Goal: Task Accomplishment & Management: Manage account settings

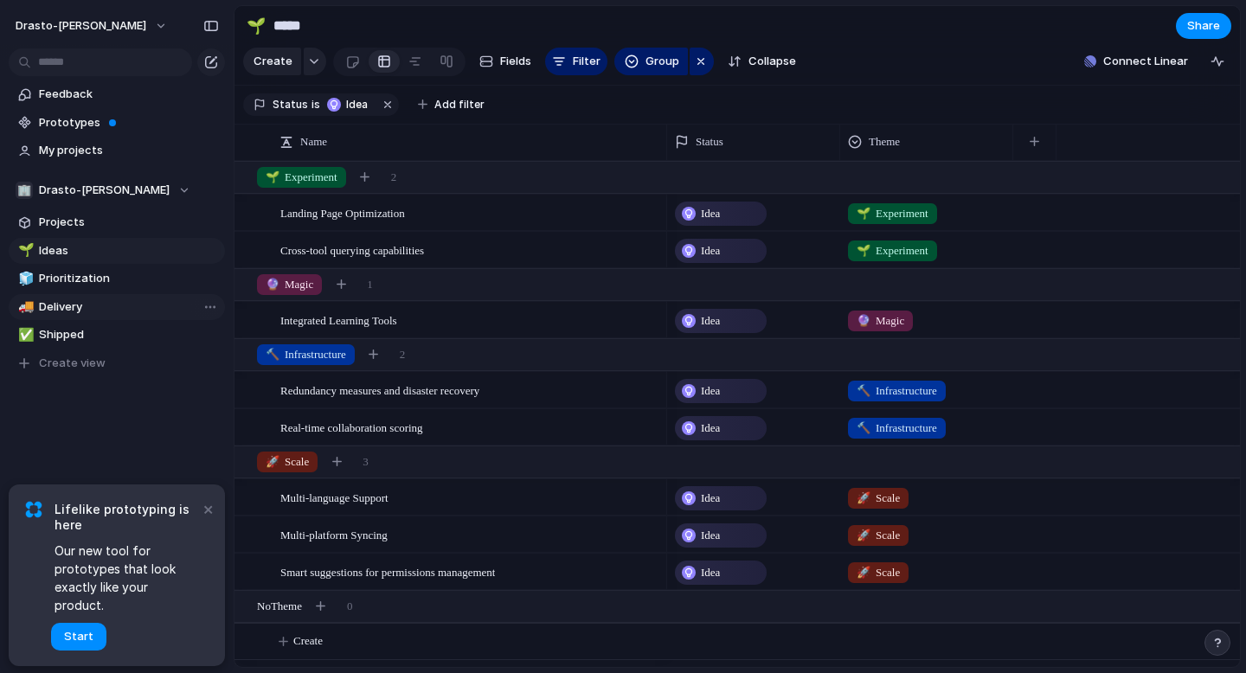
click at [79, 301] on span "Delivery" at bounding box center [129, 306] width 180 height 17
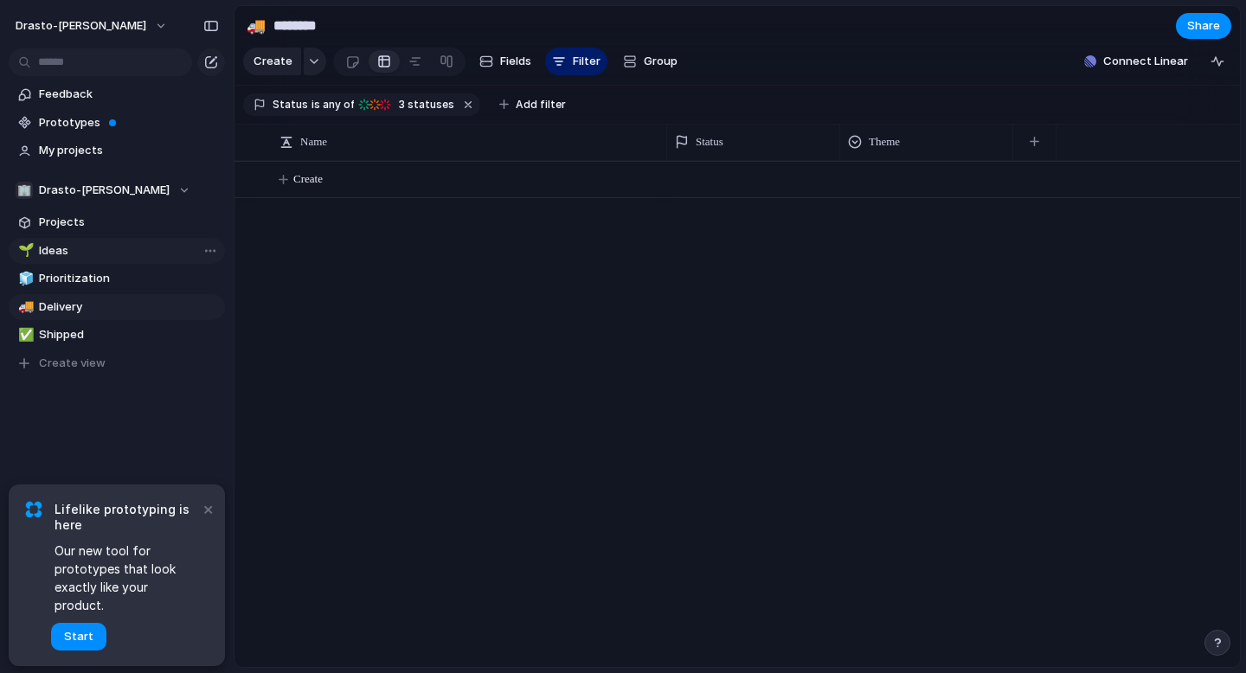
click at [82, 258] on span "Ideas" at bounding box center [129, 250] width 180 height 17
type input "*****"
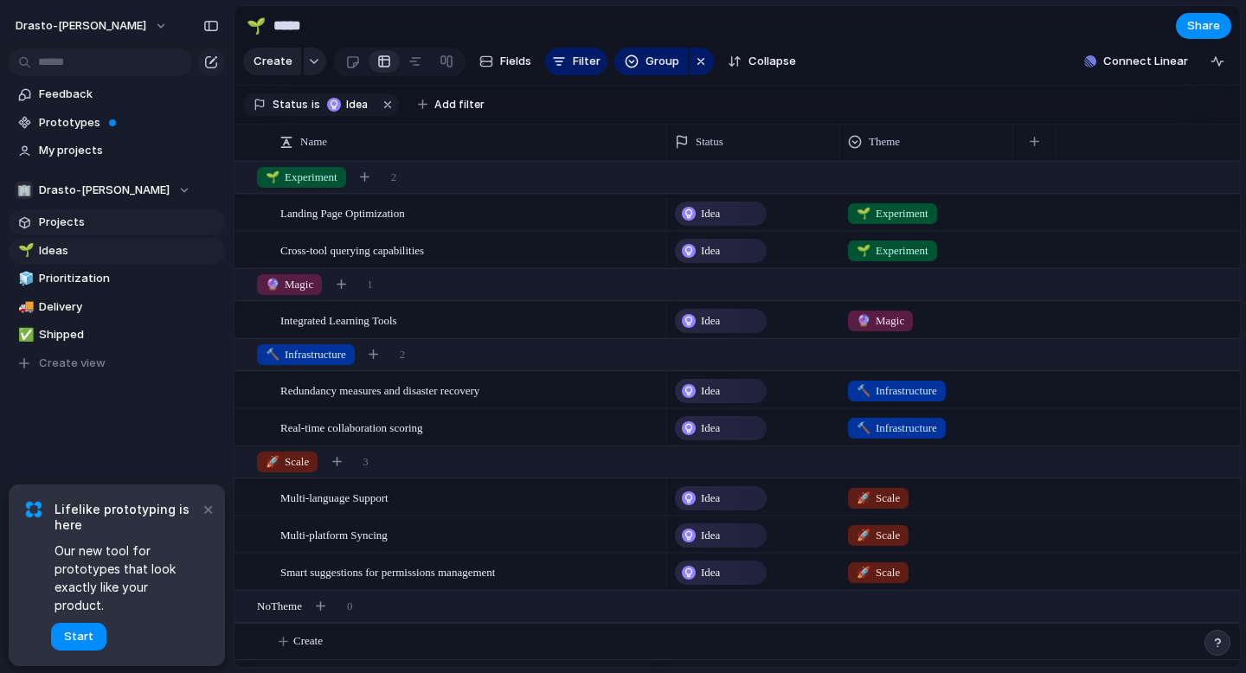
click at [75, 229] on span "Projects" at bounding box center [129, 222] width 180 height 17
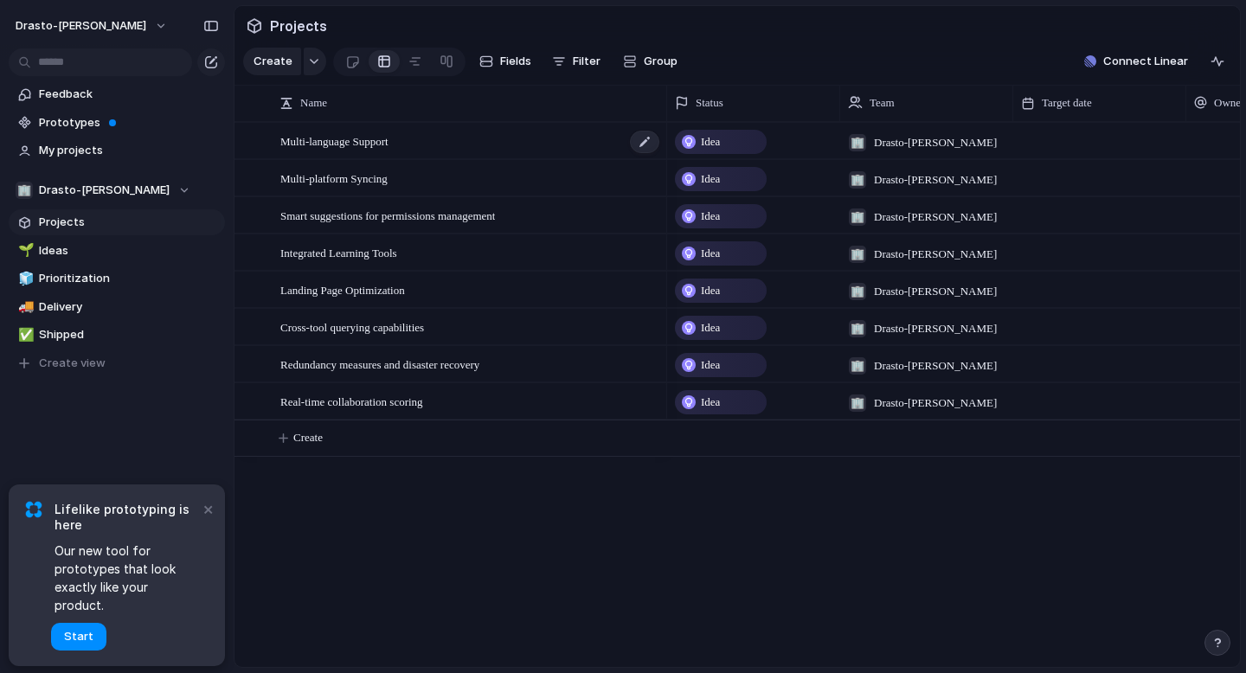
click at [375, 138] on span "Multi-language Support" at bounding box center [334, 141] width 108 height 20
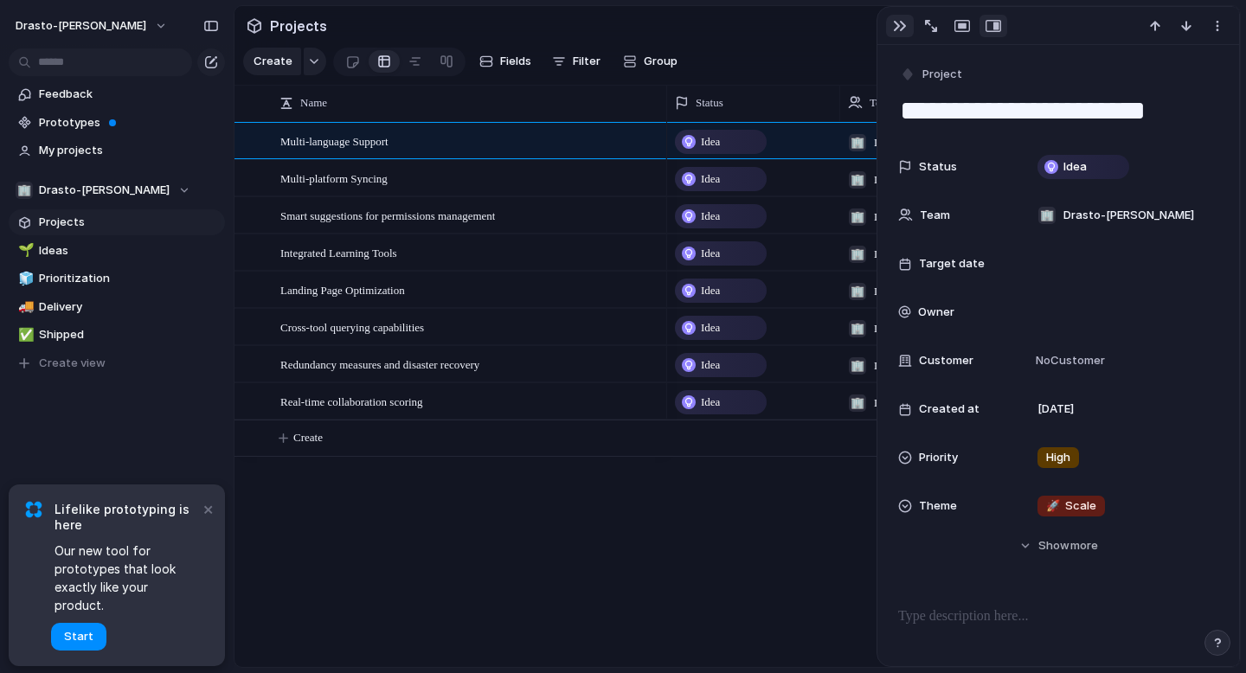
click at [898, 27] on div "button" at bounding box center [900, 26] width 14 height 14
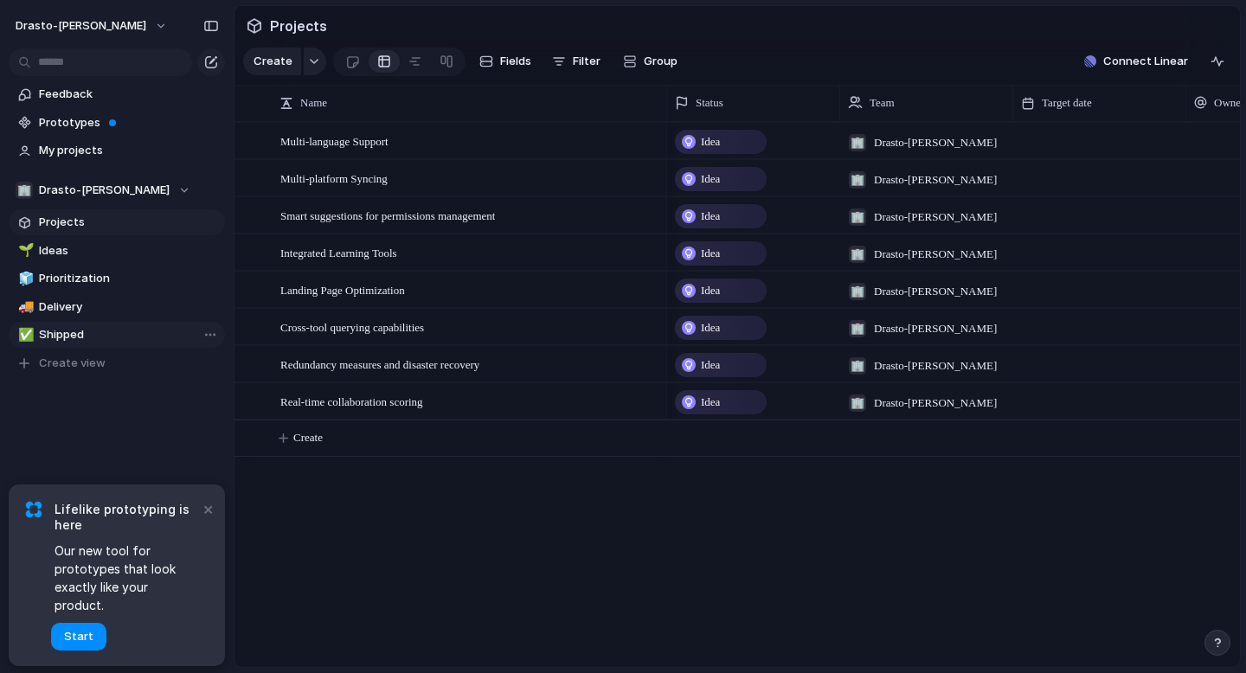
click at [111, 331] on span "Shipped" at bounding box center [129, 334] width 180 height 17
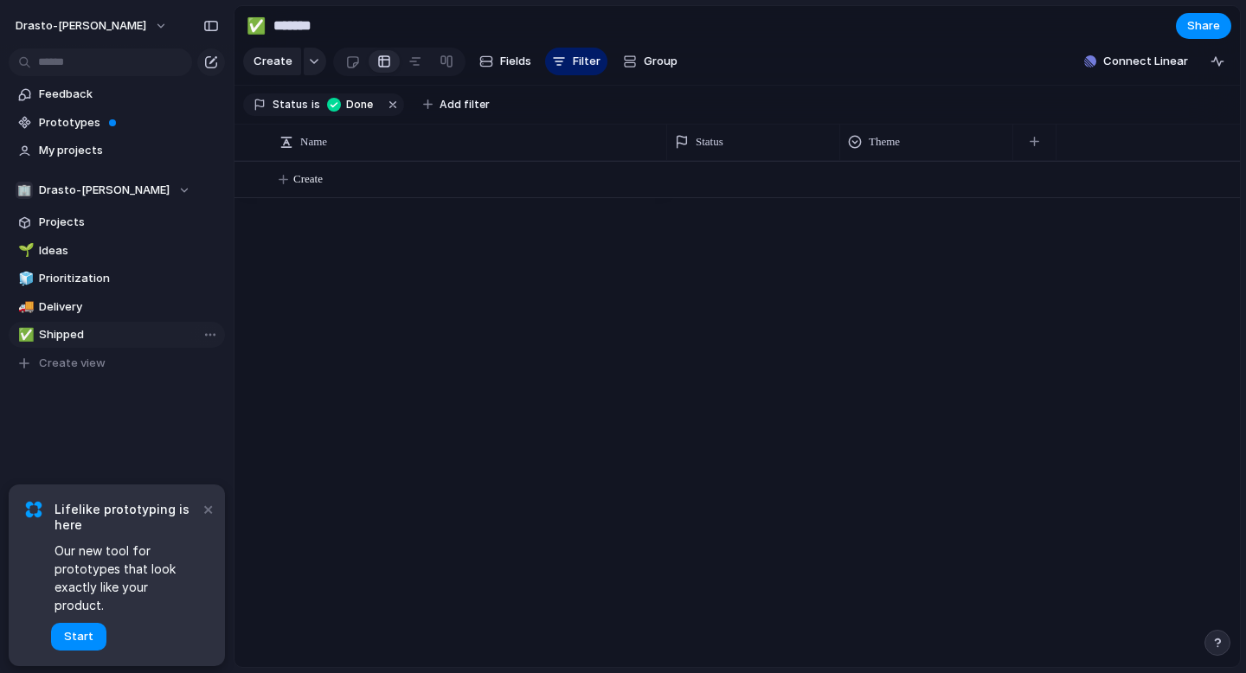
click at [39, 342] on span "Shipped" at bounding box center [129, 334] width 180 height 17
click at [80, 284] on span "Prioritization" at bounding box center [129, 278] width 180 height 17
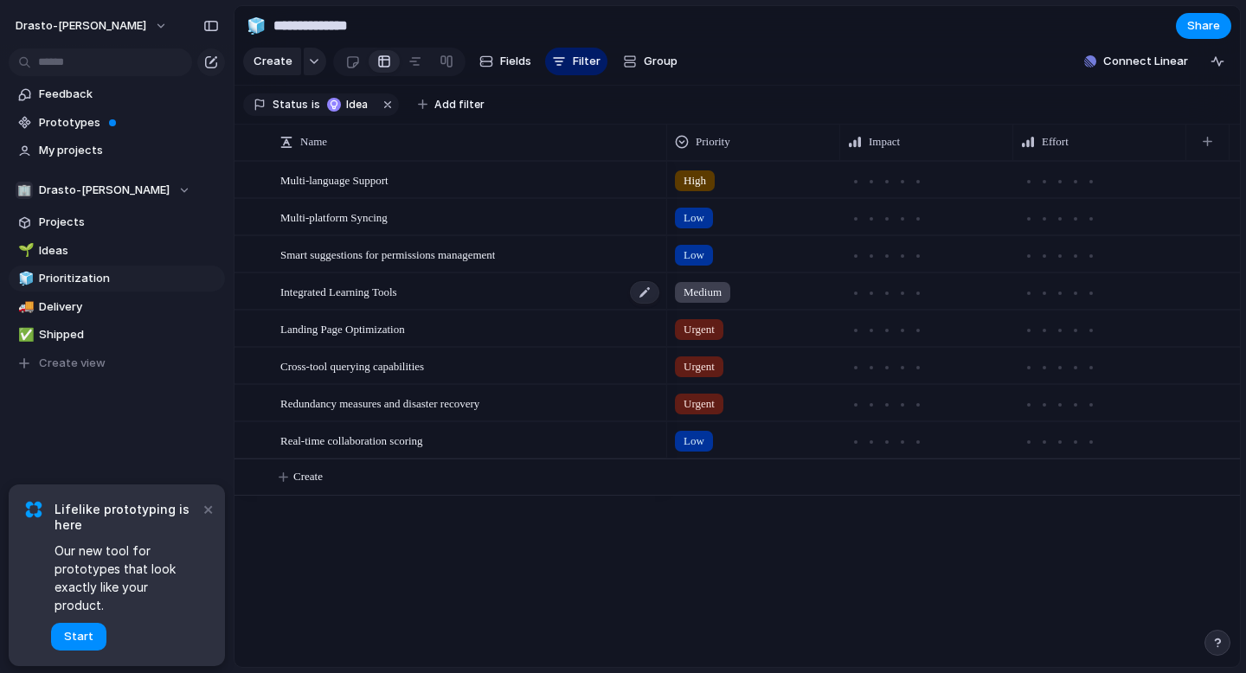
click at [383, 287] on span "Integrated Learning Tools" at bounding box center [338, 291] width 117 height 20
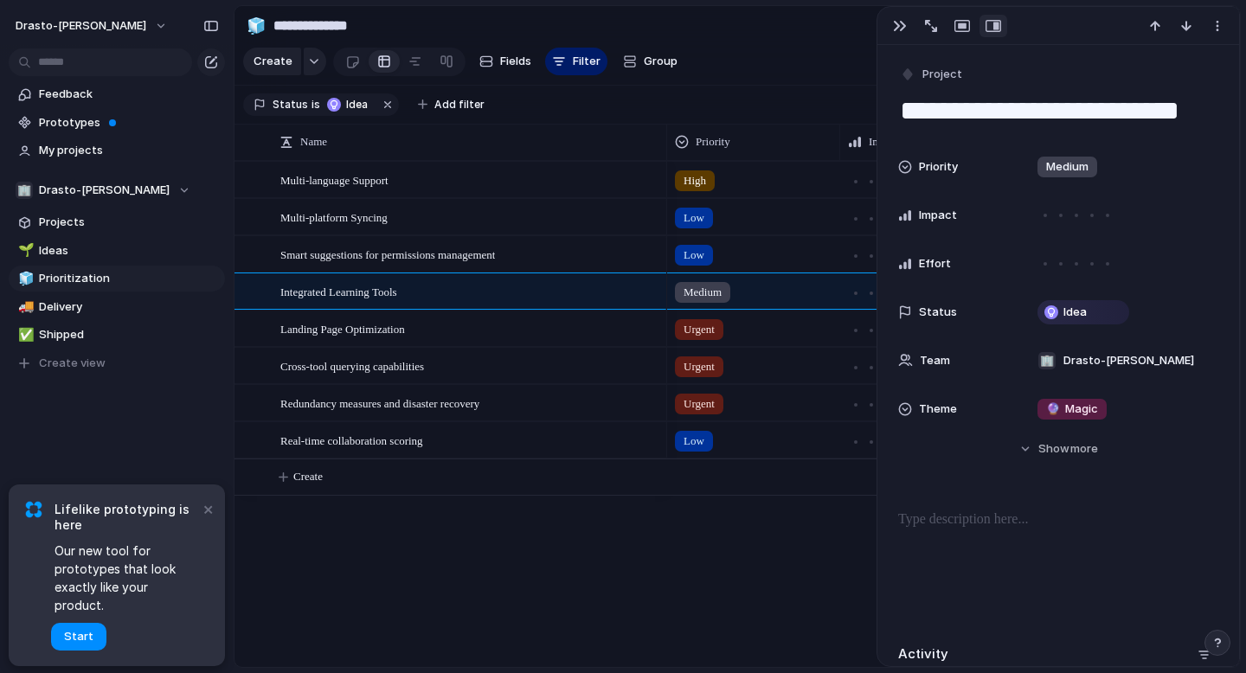
click at [767, 279] on div "Medium" at bounding box center [753, 288] width 171 height 29
click at [644, 299] on div "Urgent High Medium Low No Priority" at bounding box center [623, 336] width 1246 height 673
click at [644, 292] on div at bounding box center [644, 292] width 29 height 22
click at [497, 341] on div "Landing Page Optimization" at bounding box center [470, 328] width 381 height 35
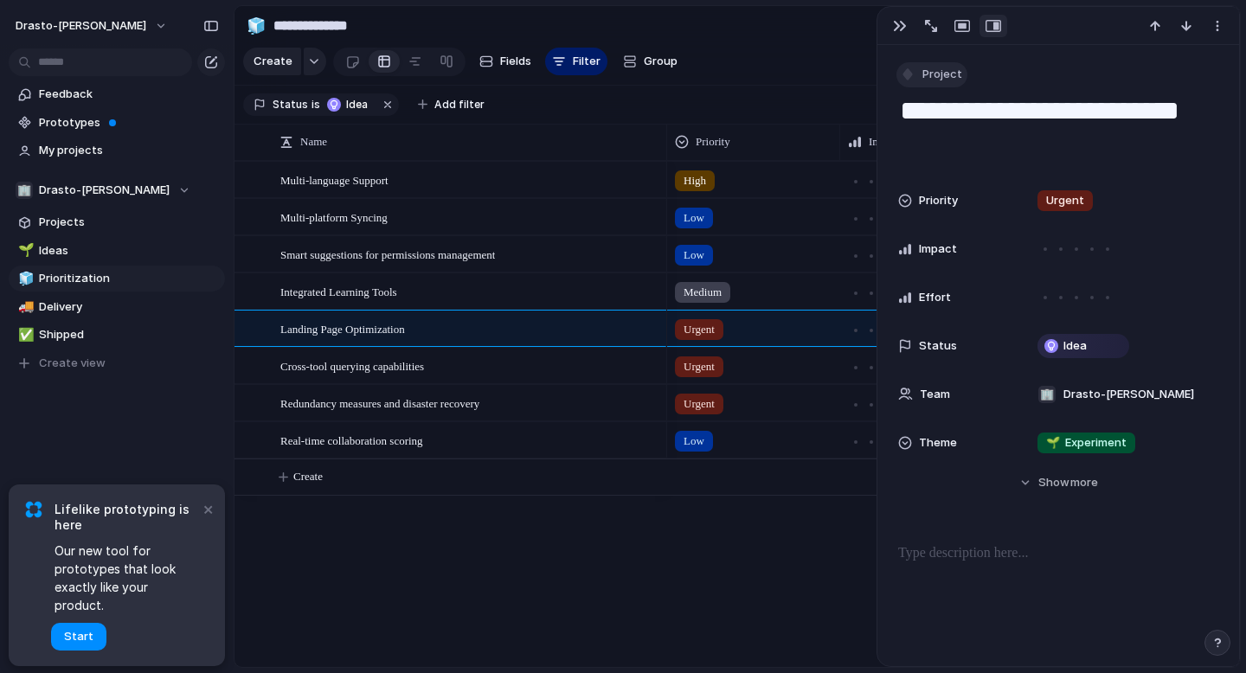
click at [929, 79] on span "Project" at bounding box center [942, 74] width 40 height 17
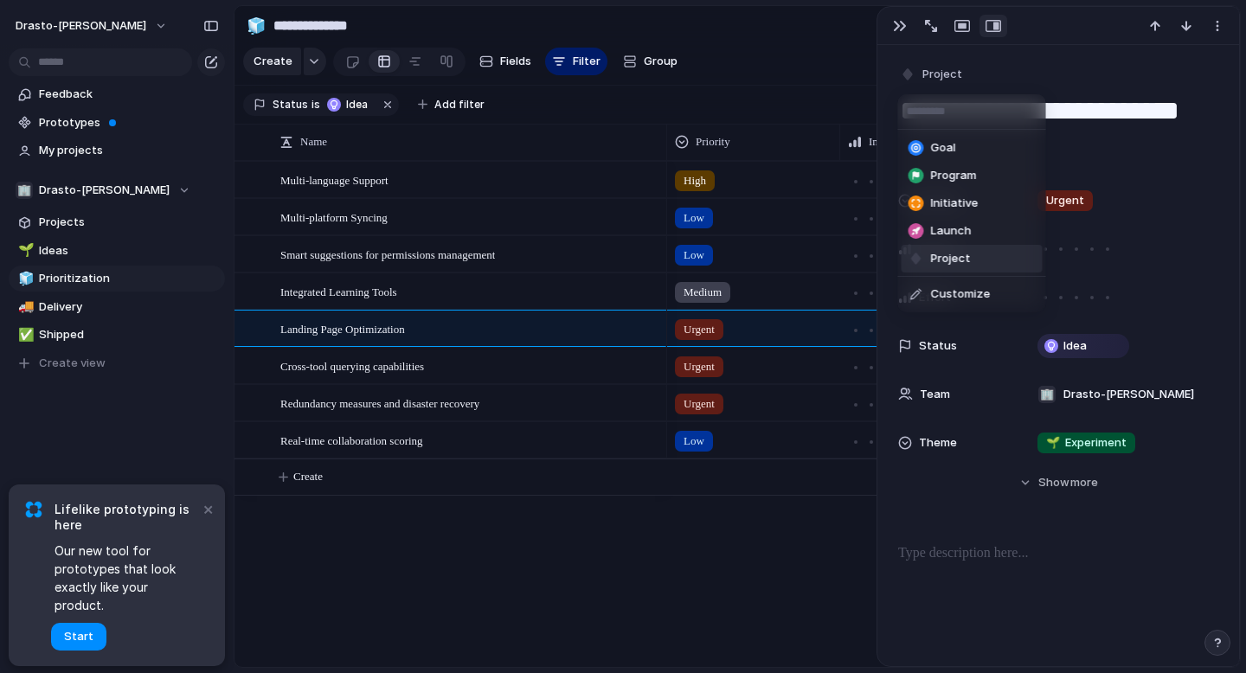
click at [992, 96] on input "text" at bounding box center [972, 111] width 148 height 35
click at [926, 508] on div "Goal Program Initiative Launch Project Customize" at bounding box center [623, 336] width 1246 height 673
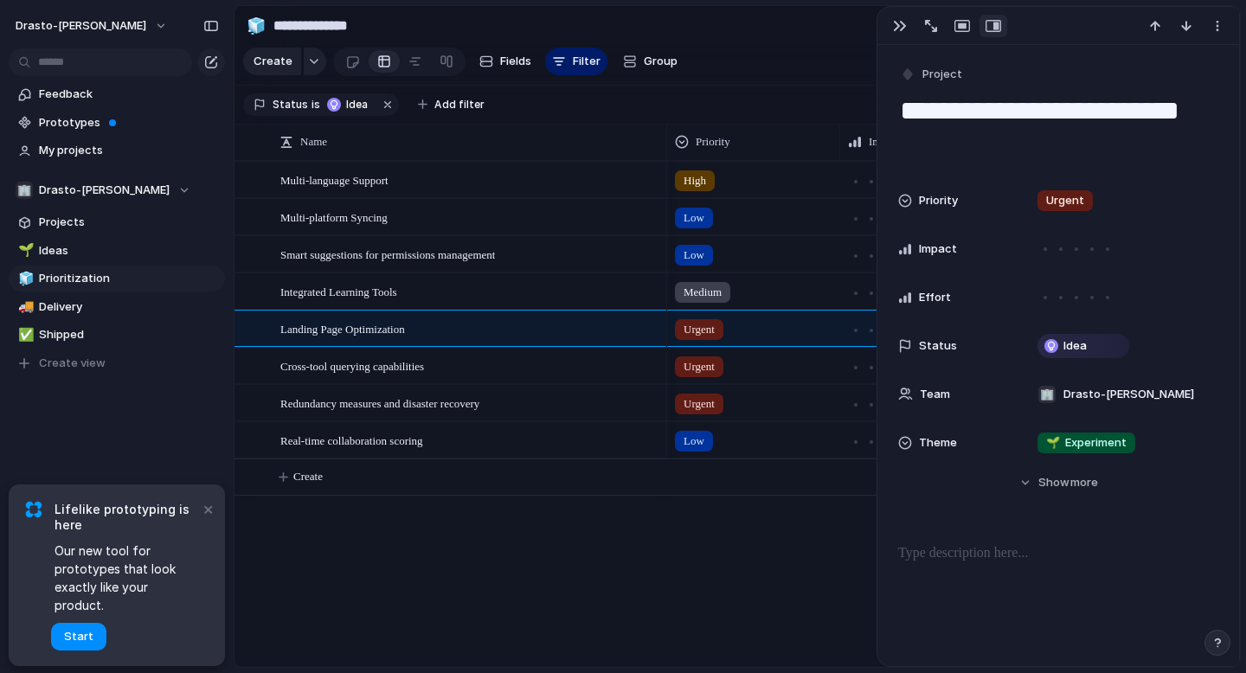
click at [996, 547] on p at bounding box center [1058, 553] width 320 height 21
click at [889, 31] on button "button" at bounding box center [900, 26] width 28 height 22
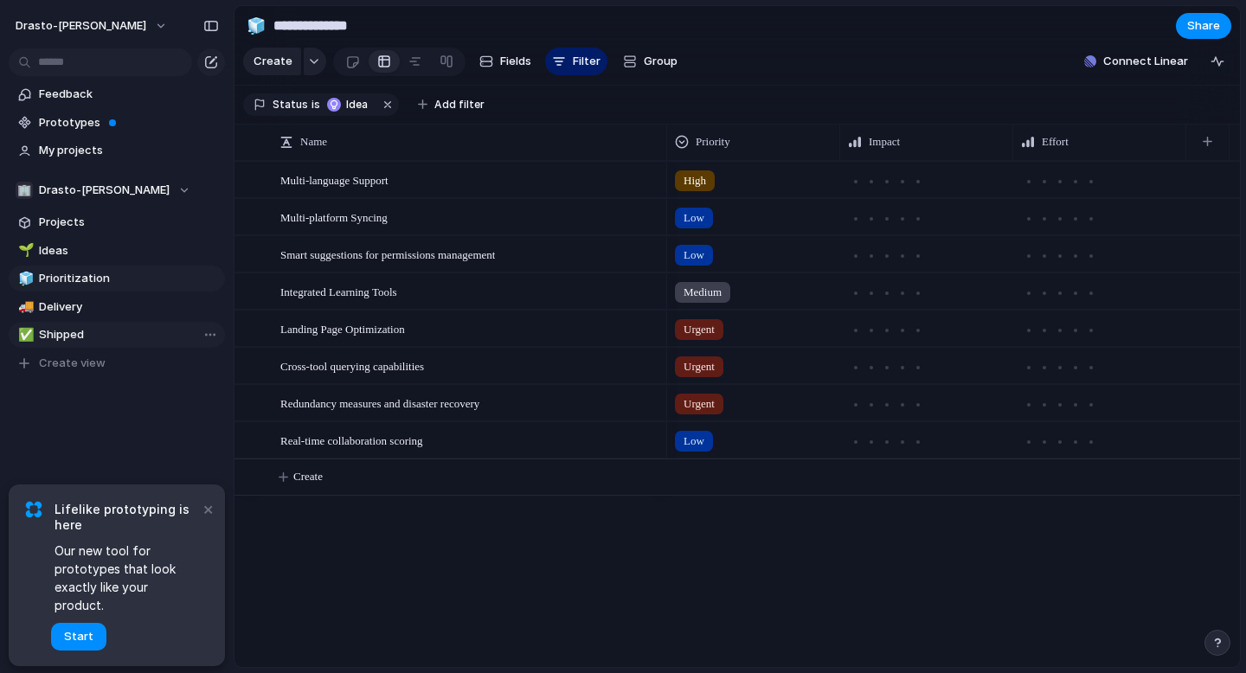
click at [52, 340] on span "Shipped" at bounding box center [129, 334] width 180 height 17
type input "*******"
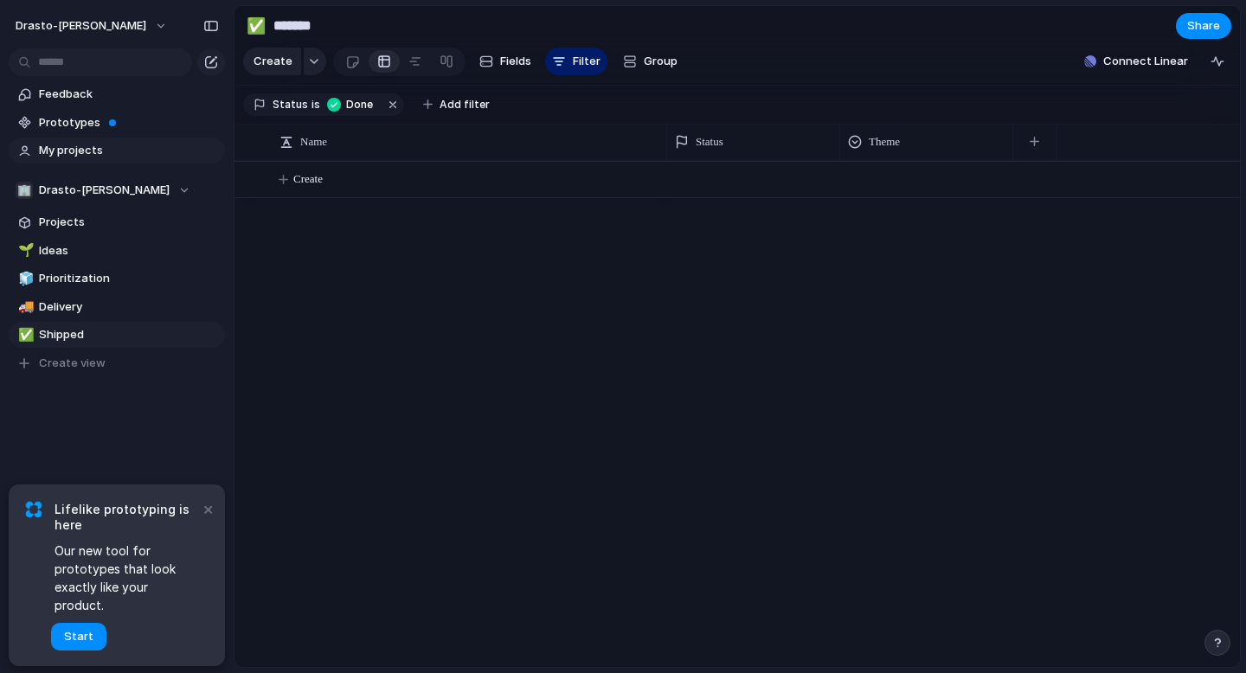
click at [82, 155] on span "My projects" at bounding box center [129, 150] width 180 height 17
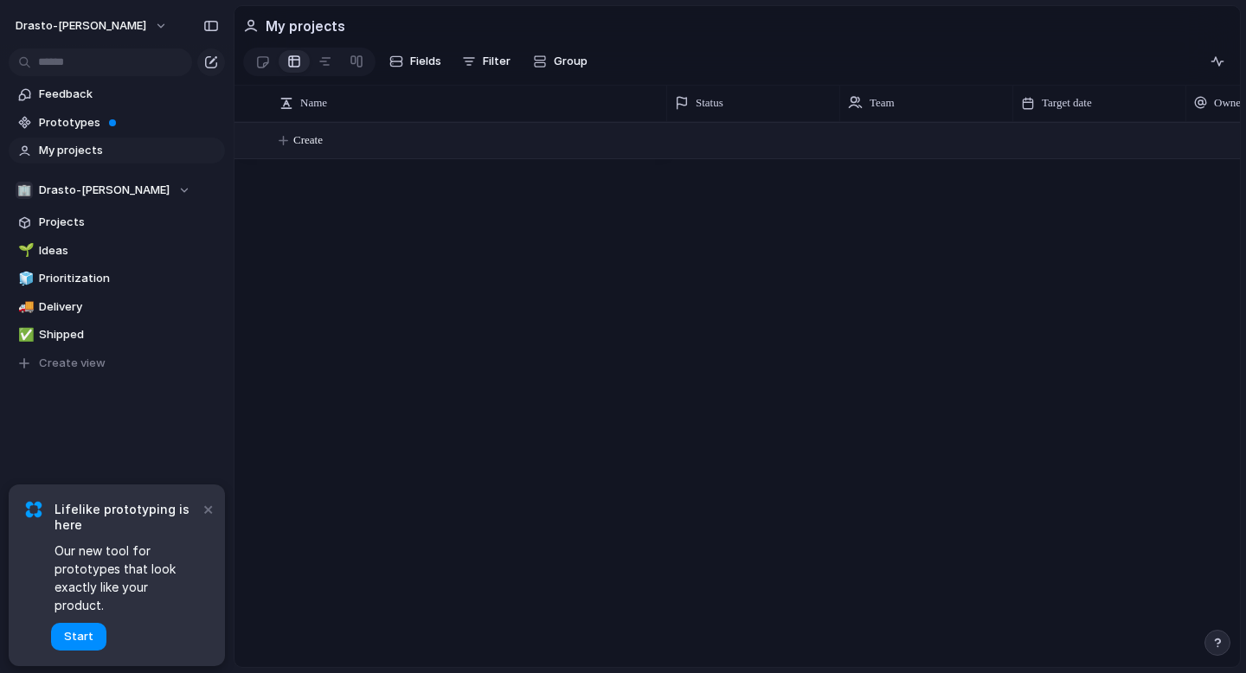
click at [302, 131] on span "Create" at bounding box center [307, 139] width 29 height 17
click at [759, 144] on button "Create" at bounding box center [759, 140] width 1015 height 35
drag, startPoint x: 1106, startPoint y: 148, endPoint x: 1118, endPoint y: 143, distance: 12.4
click at [1107, 148] on button "Create" at bounding box center [759, 140] width 1015 height 35
drag, startPoint x: 207, startPoint y: 525, endPoint x: 188, endPoint y: 462, distance: 66.0
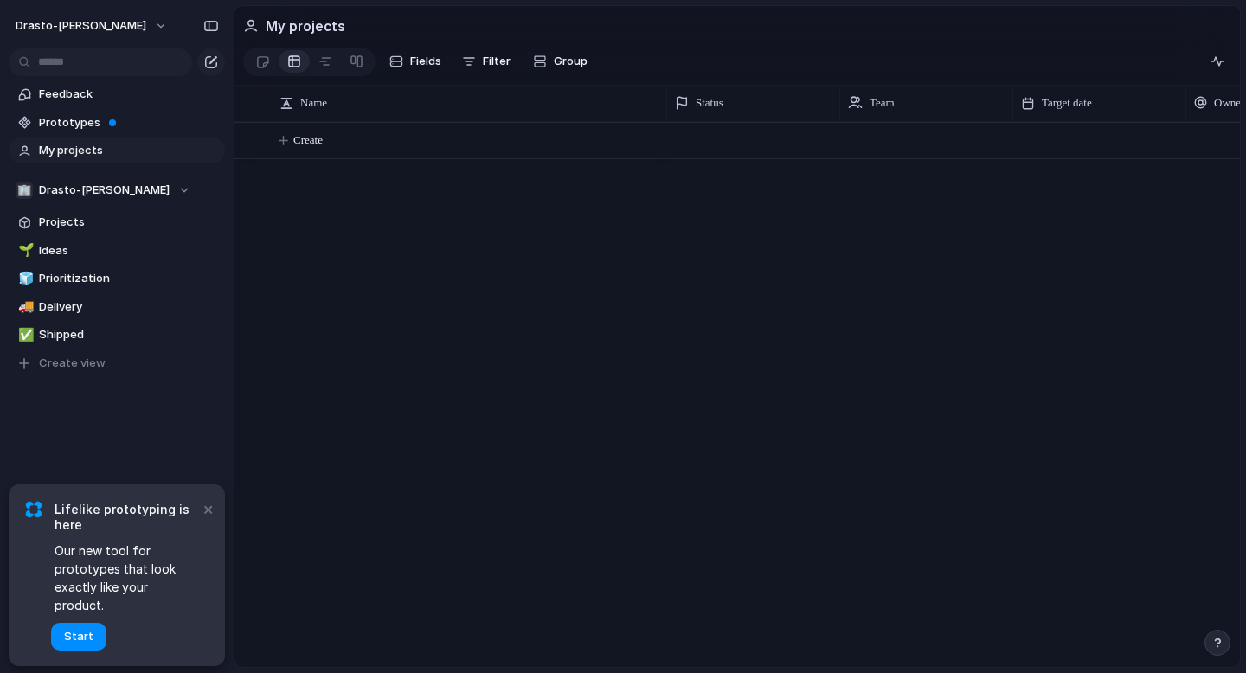
click at [188, 462] on div "drasto-[PERSON_NAME] Feedback Prototypes My projects 🏢 Drasto-[PERSON_NAME] Pro…" at bounding box center [117, 336] width 234 height 673
click at [67, 122] on span "Prototypes" at bounding box center [129, 122] width 180 height 17
click at [80, 223] on span "Projects" at bounding box center [129, 222] width 180 height 17
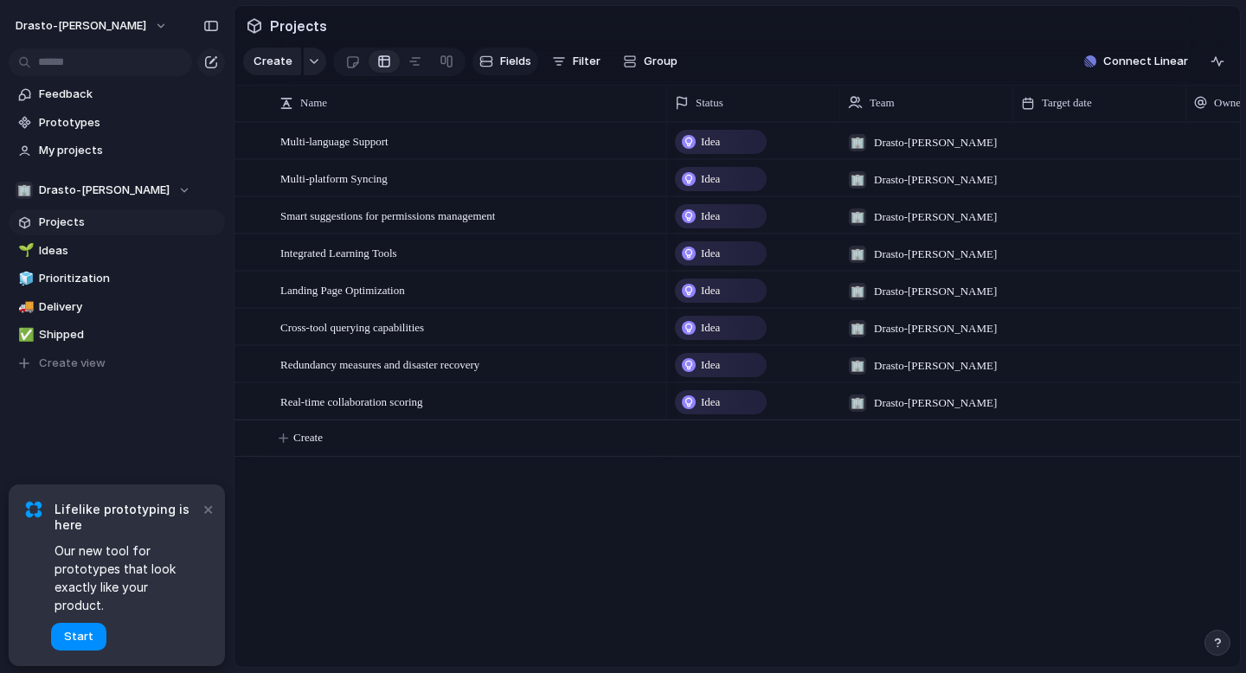
click at [497, 63] on button "Fields" at bounding box center [505, 62] width 66 height 28
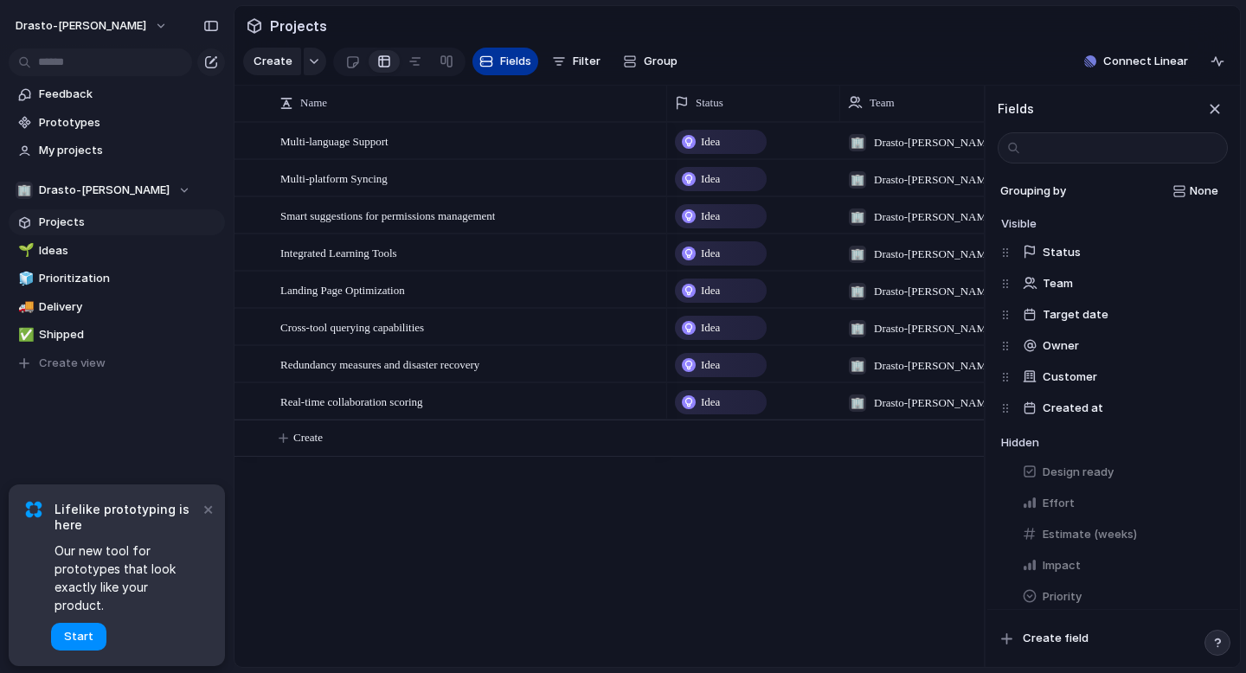
click at [497, 63] on button "Fields" at bounding box center [505, 62] width 66 height 28
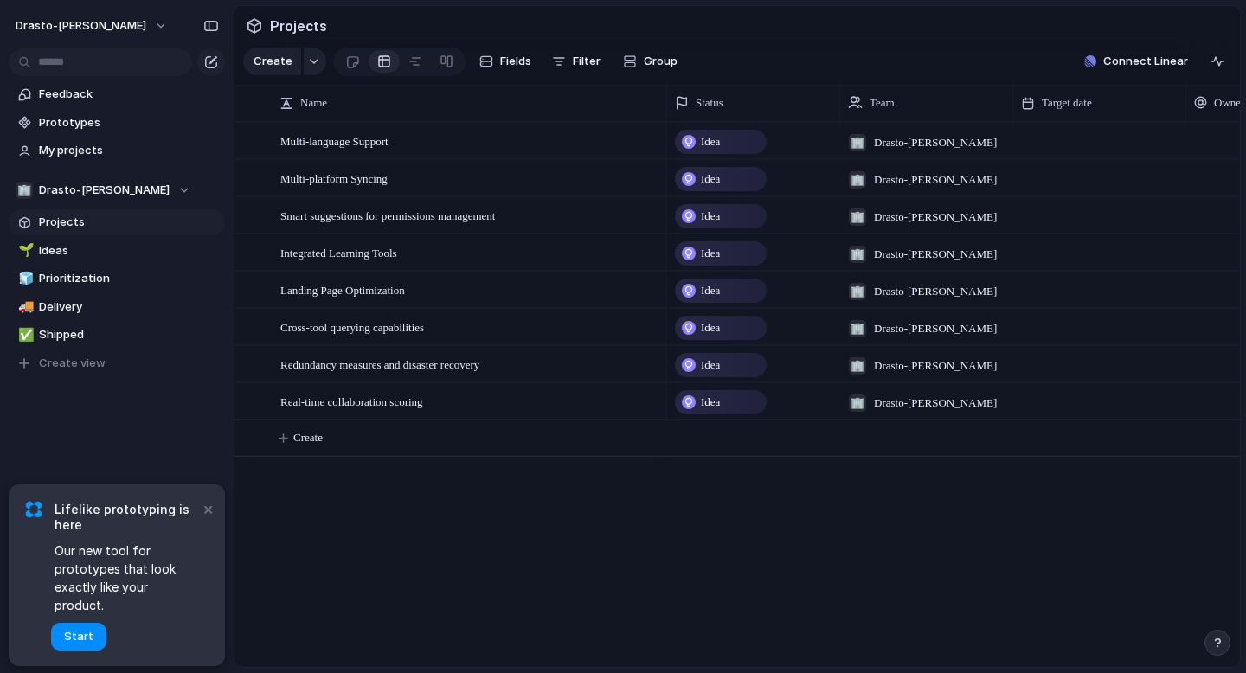
click at [790, 53] on section "Create Fields Filter Group Zoom Collapse Connect Linear" at bounding box center [736, 65] width 1005 height 42
click at [308, 63] on div "button" at bounding box center [314, 61] width 12 height 7
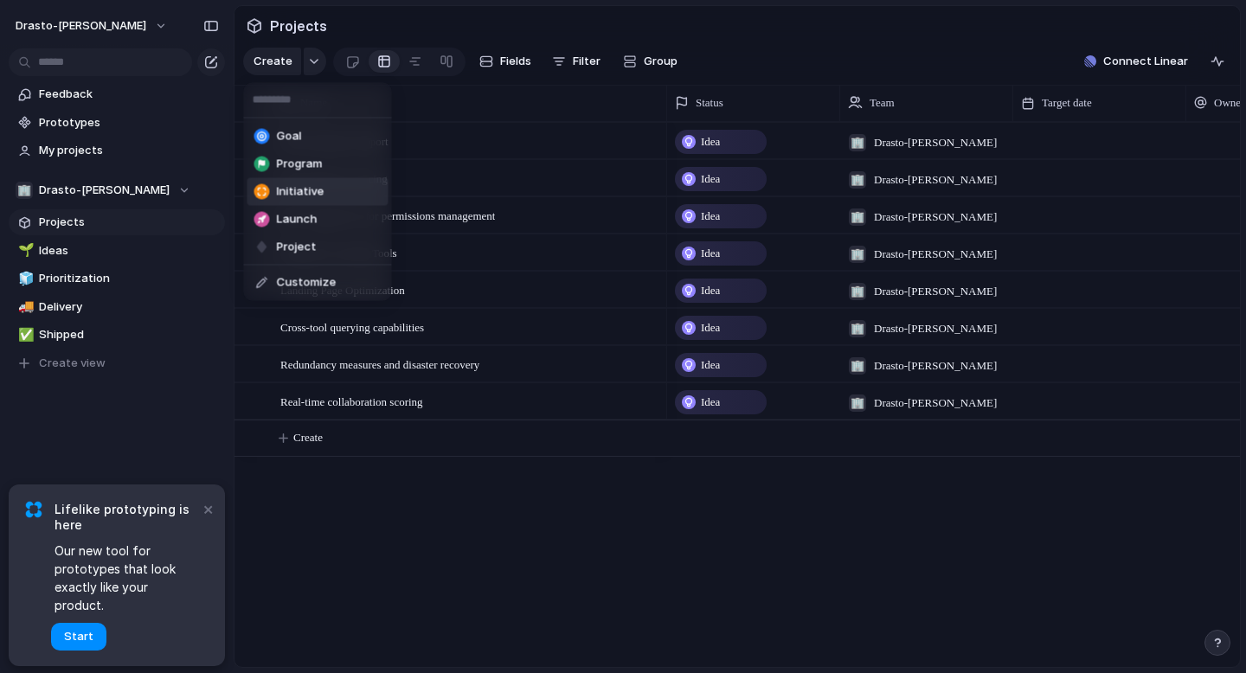
click at [294, 190] on span "Initiative" at bounding box center [301, 191] width 48 height 17
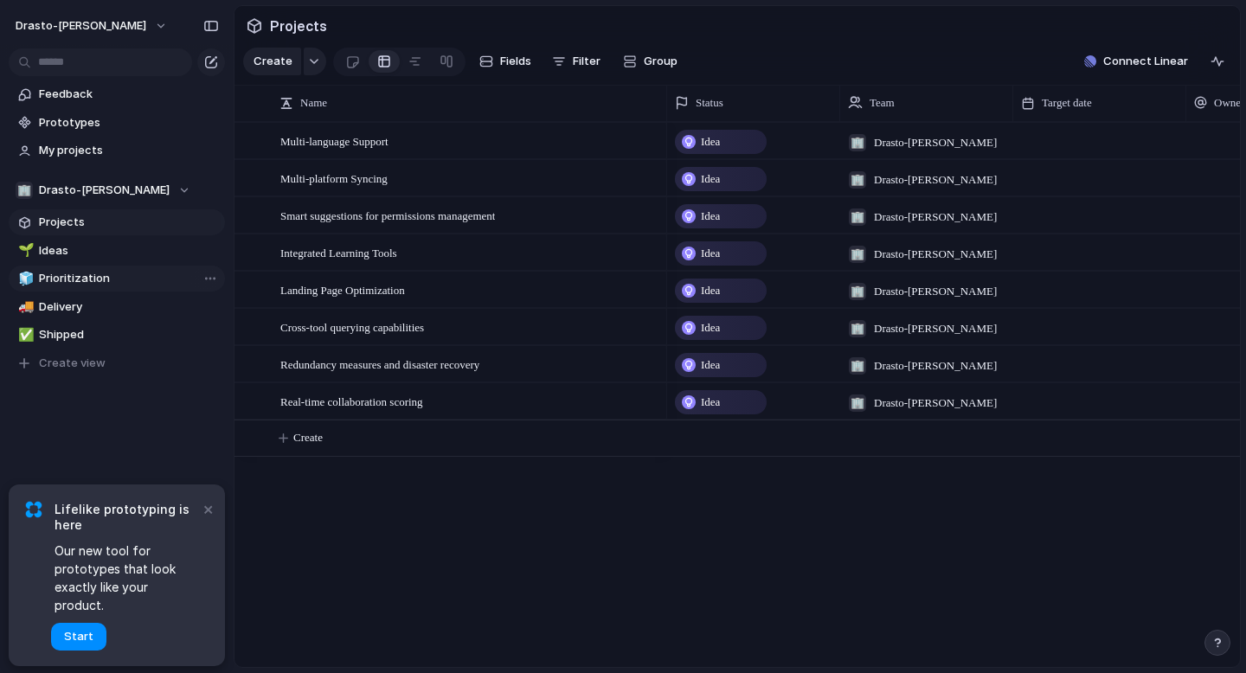
click at [94, 289] on link "🧊 Prioritization" at bounding box center [117, 279] width 216 height 26
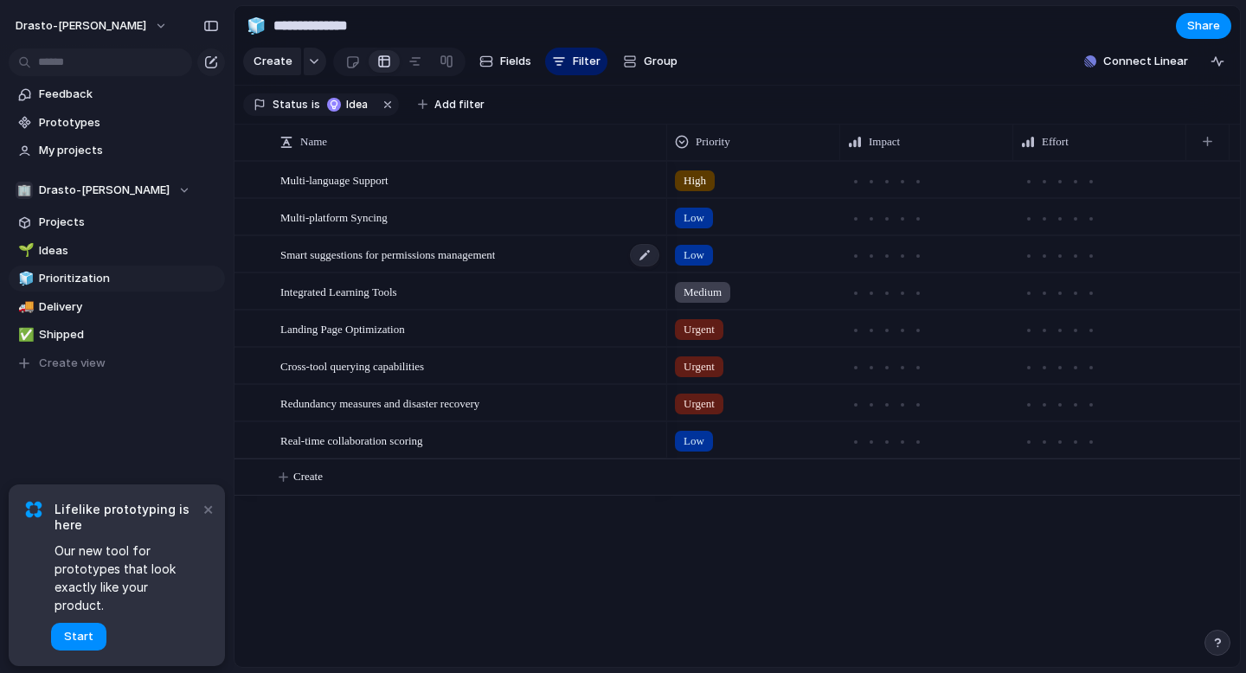
click at [396, 247] on span "Smart suggestions for permissions management" at bounding box center [387, 254] width 215 height 20
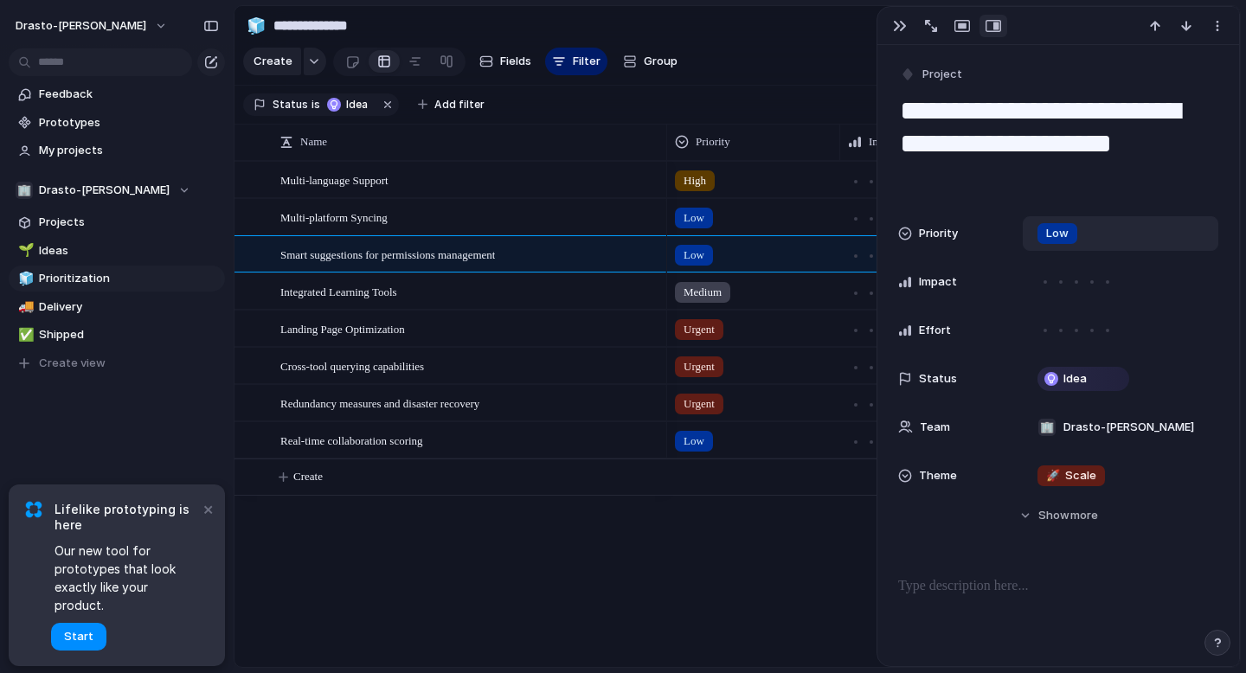
click at [1054, 239] on span "Low" at bounding box center [1057, 233] width 22 height 17
click at [1030, 529] on div "Urgent High Medium Low No Priority" at bounding box center [623, 336] width 1246 height 673
click at [964, 592] on p at bounding box center [1058, 586] width 320 height 21
click at [740, 600] on div "High Low Low Medium Urgent Urgent Urgent Low" at bounding box center [953, 414] width 573 height 506
click at [721, 589] on div "High Low Low Medium Urgent Urgent Urgent Low" at bounding box center [953, 414] width 573 height 506
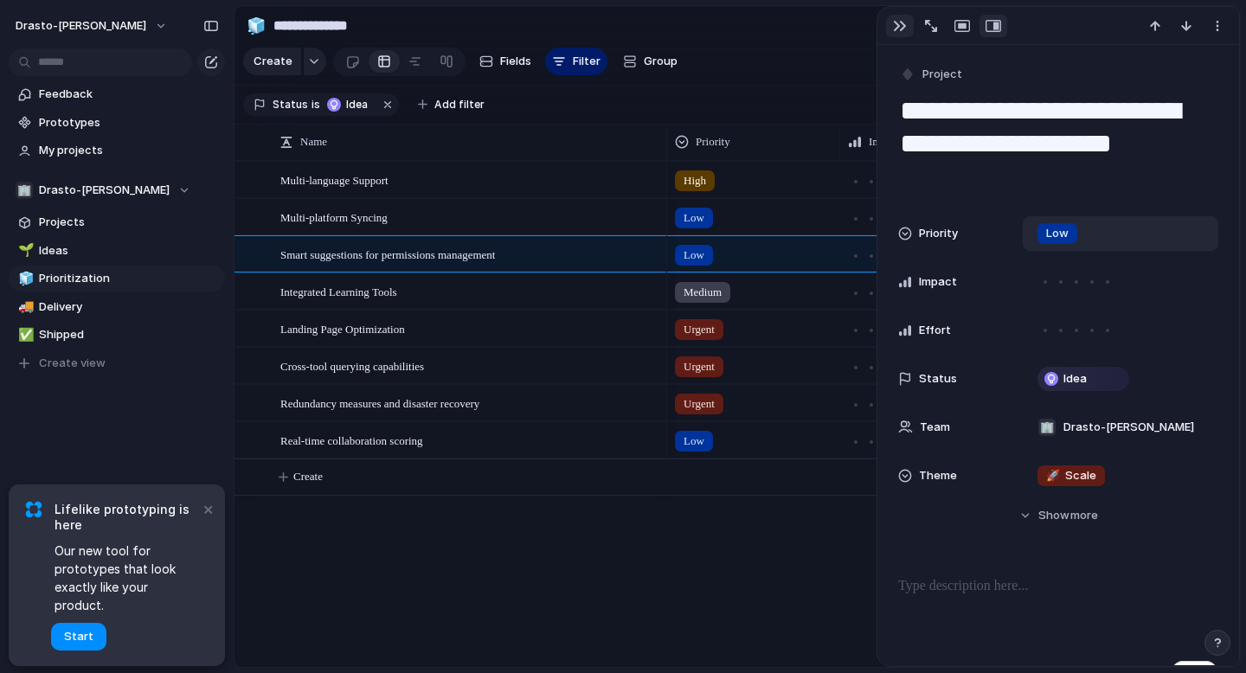
click at [900, 25] on div "button" at bounding box center [900, 26] width 14 height 14
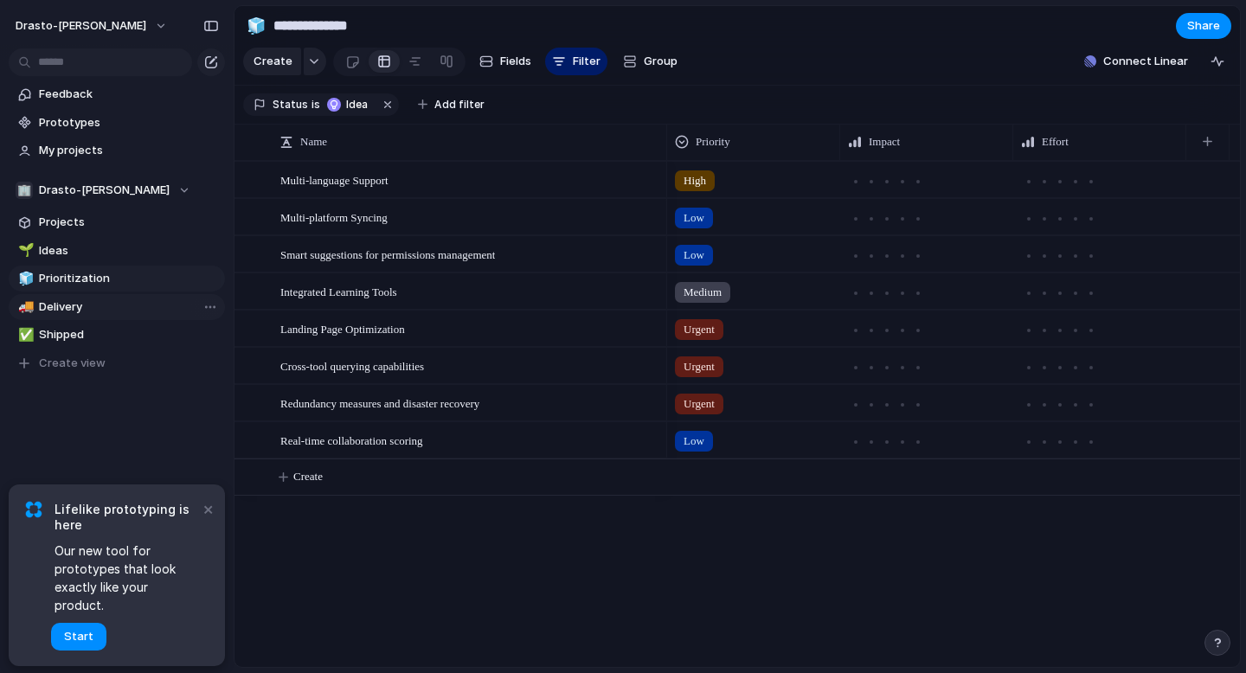
click at [61, 313] on span "Delivery" at bounding box center [129, 306] width 180 height 17
type input "********"
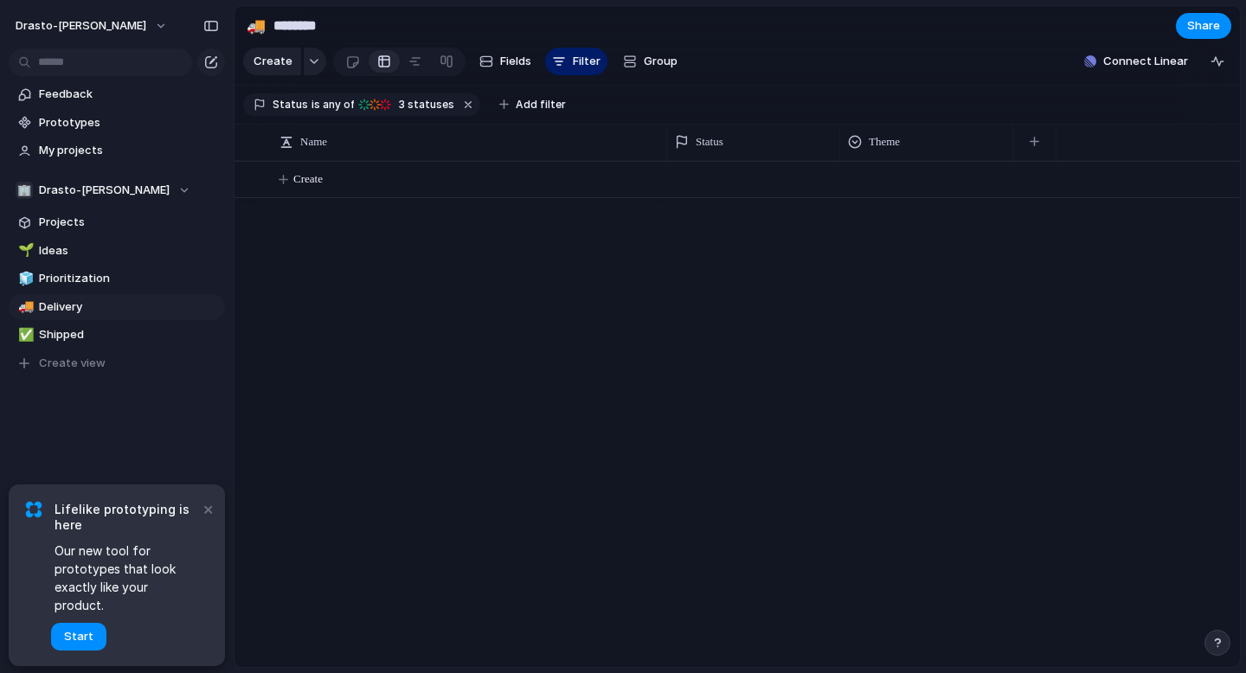
drag, startPoint x: 382, startPoint y: 336, endPoint x: 1245, endPoint y: 424, distance: 866.8
click at [1245, 424] on div "🚚 ******** Share Create Fields Filter Group Zoom Collapse Connect Linear Status…" at bounding box center [740, 336] width 1012 height 673
click at [91, 150] on span "My projects" at bounding box center [129, 150] width 180 height 17
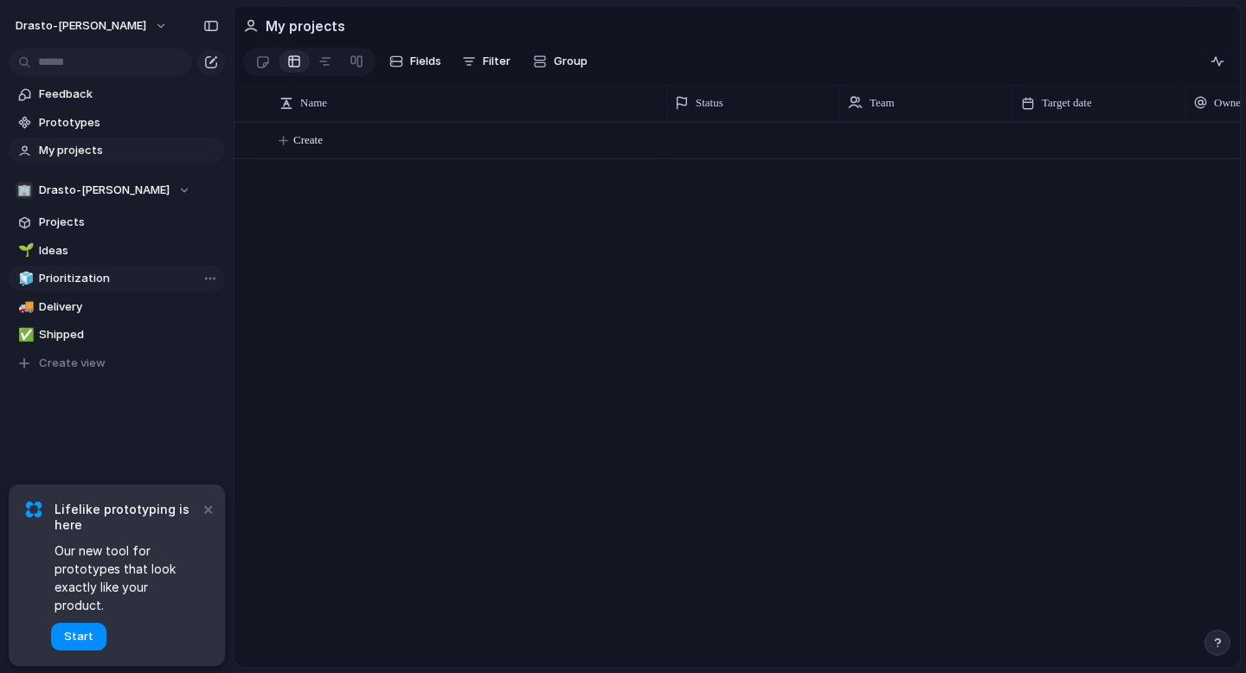
click at [88, 284] on span "Prioritization" at bounding box center [129, 278] width 180 height 17
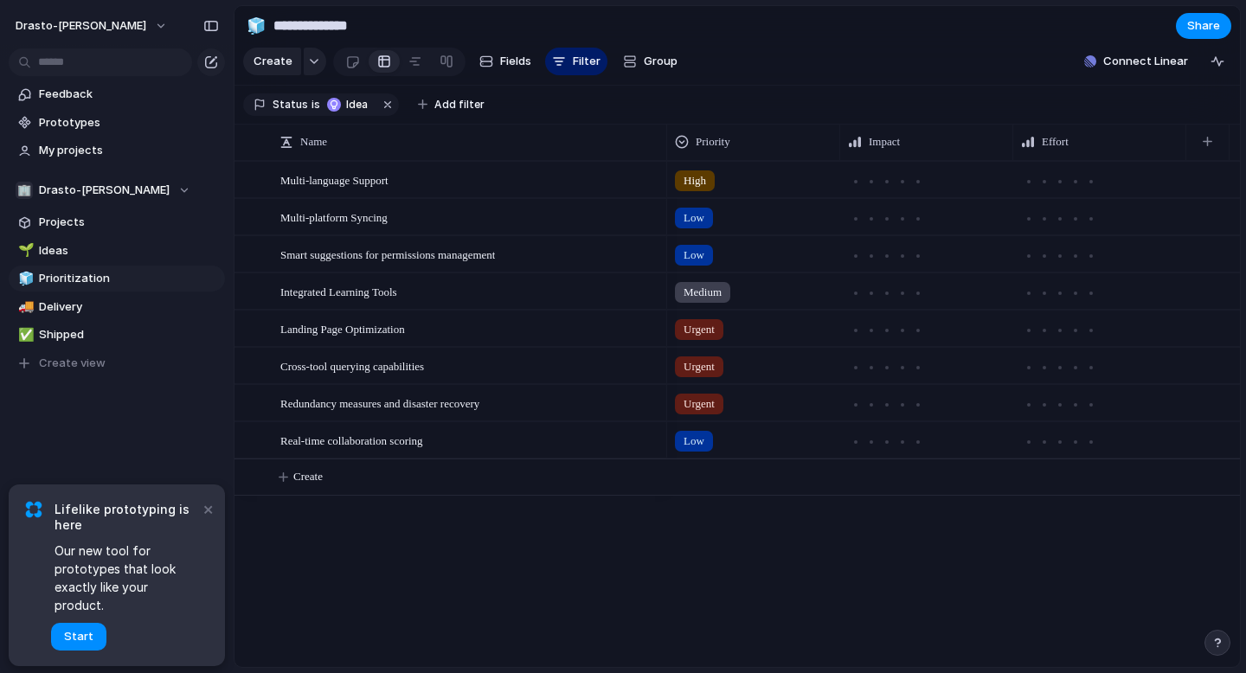
click at [696, 184] on span "High" at bounding box center [694, 180] width 22 height 17
click at [351, 184] on div "Urgent High Medium Low No Priority" at bounding box center [623, 336] width 1246 height 673
click at [351, 184] on span "Multi-language Support" at bounding box center [334, 180] width 108 height 20
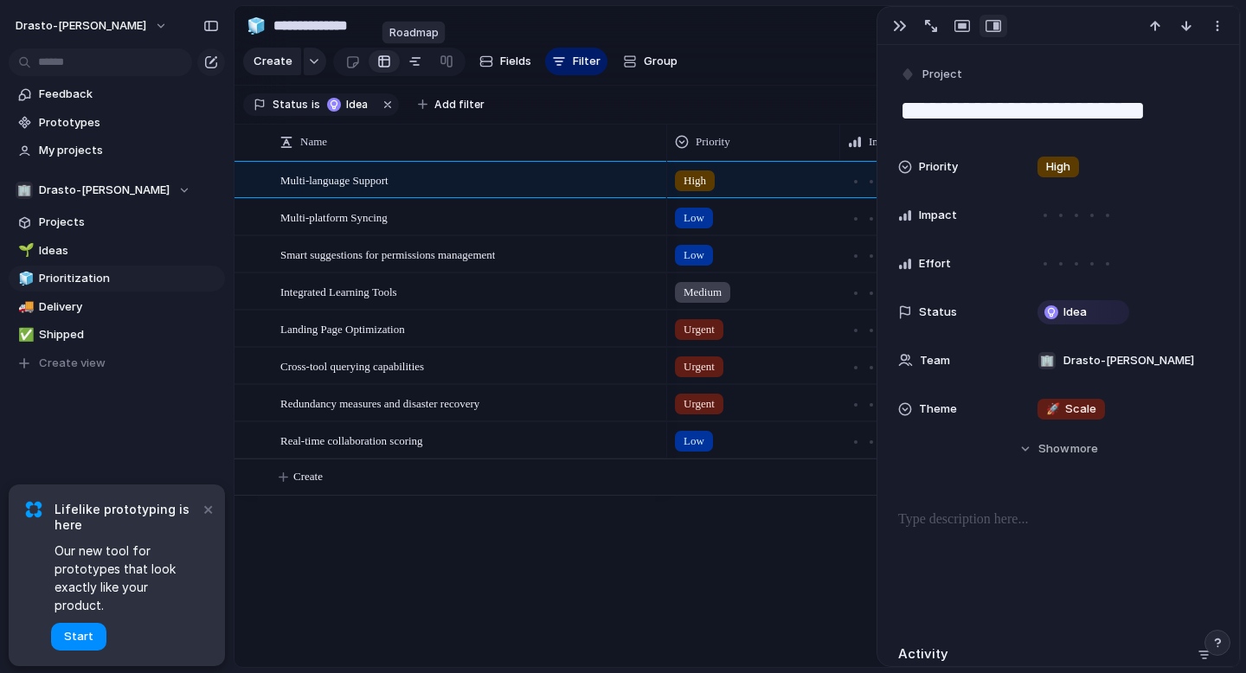
click at [414, 66] on div at bounding box center [415, 62] width 14 height 28
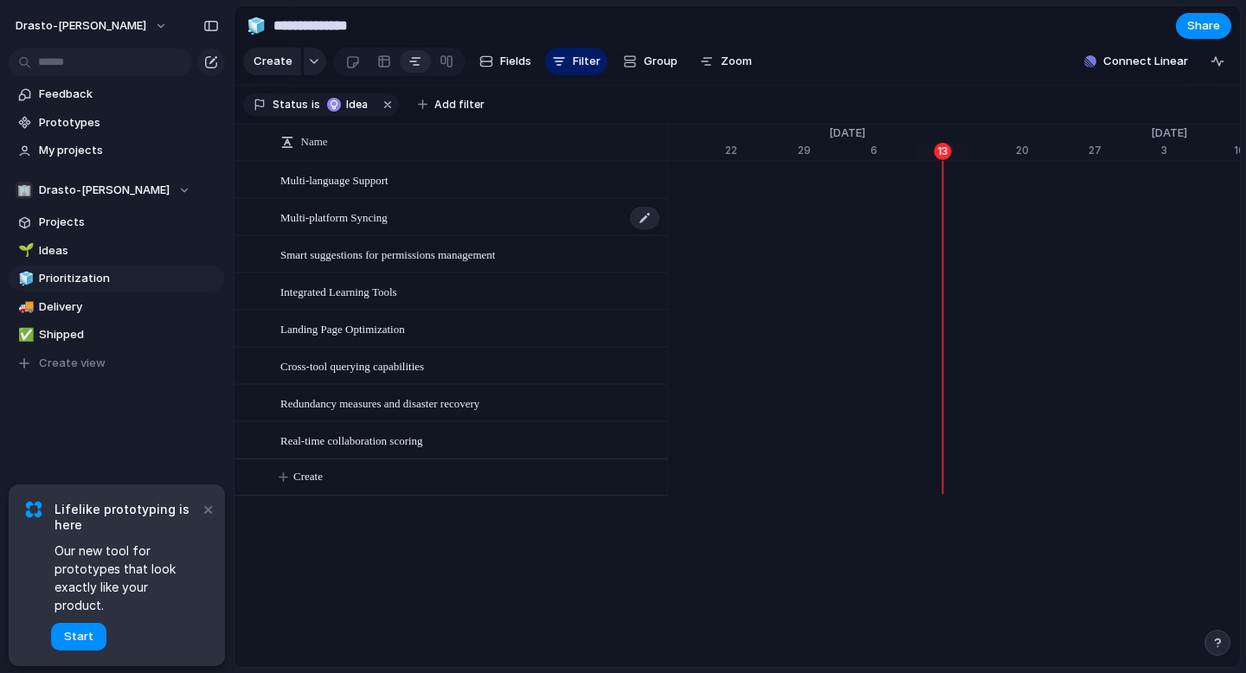
scroll to position [0, 11226]
click at [358, 64] on link at bounding box center [352, 62] width 32 height 28
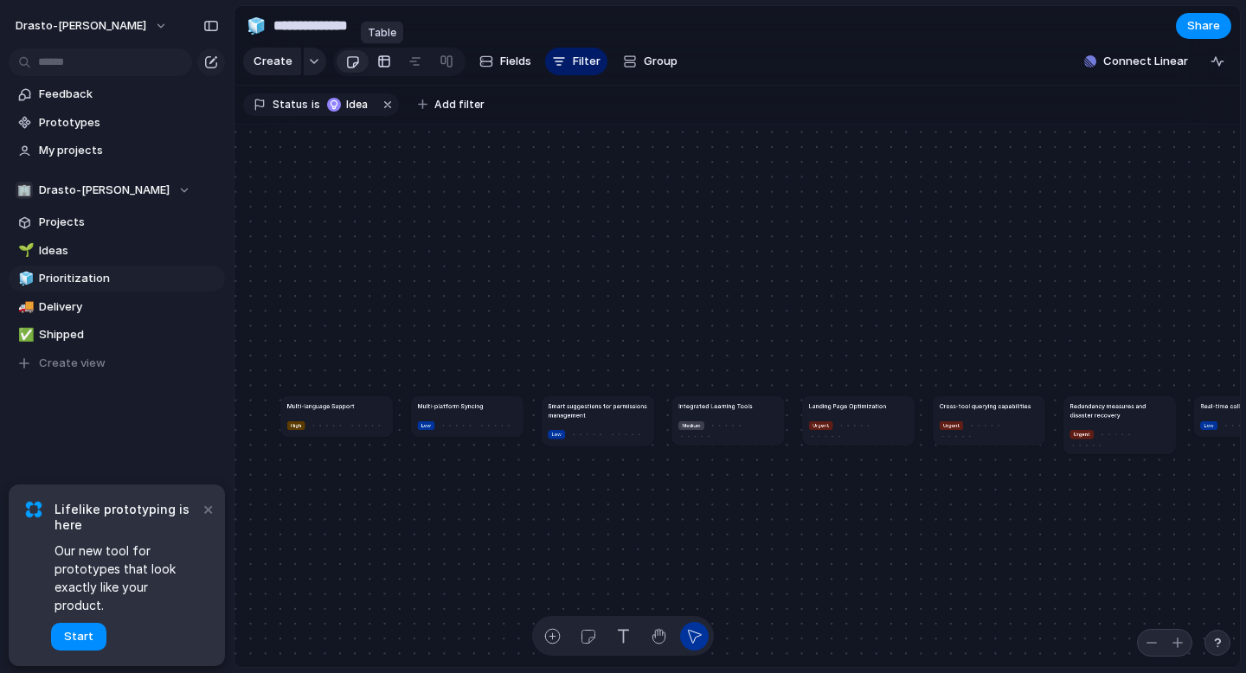
click at [384, 64] on div at bounding box center [384, 62] width 14 height 28
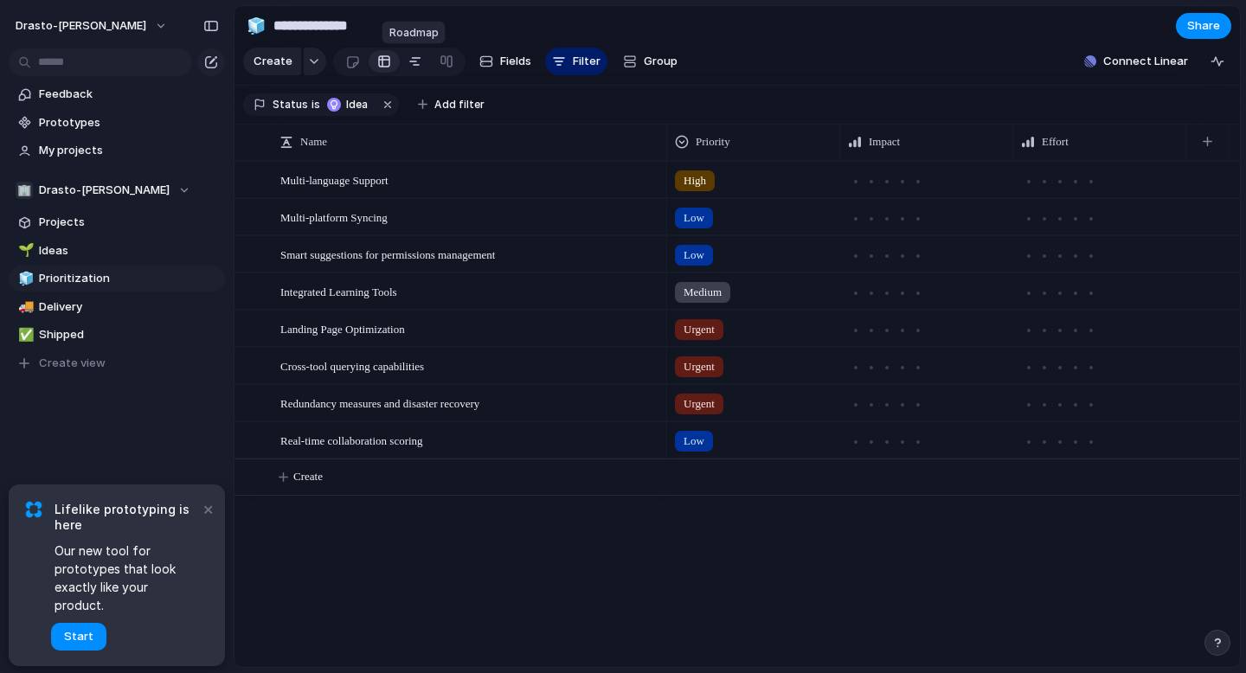
click at [404, 61] on link at bounding box center [415, 62] width 31 height 28
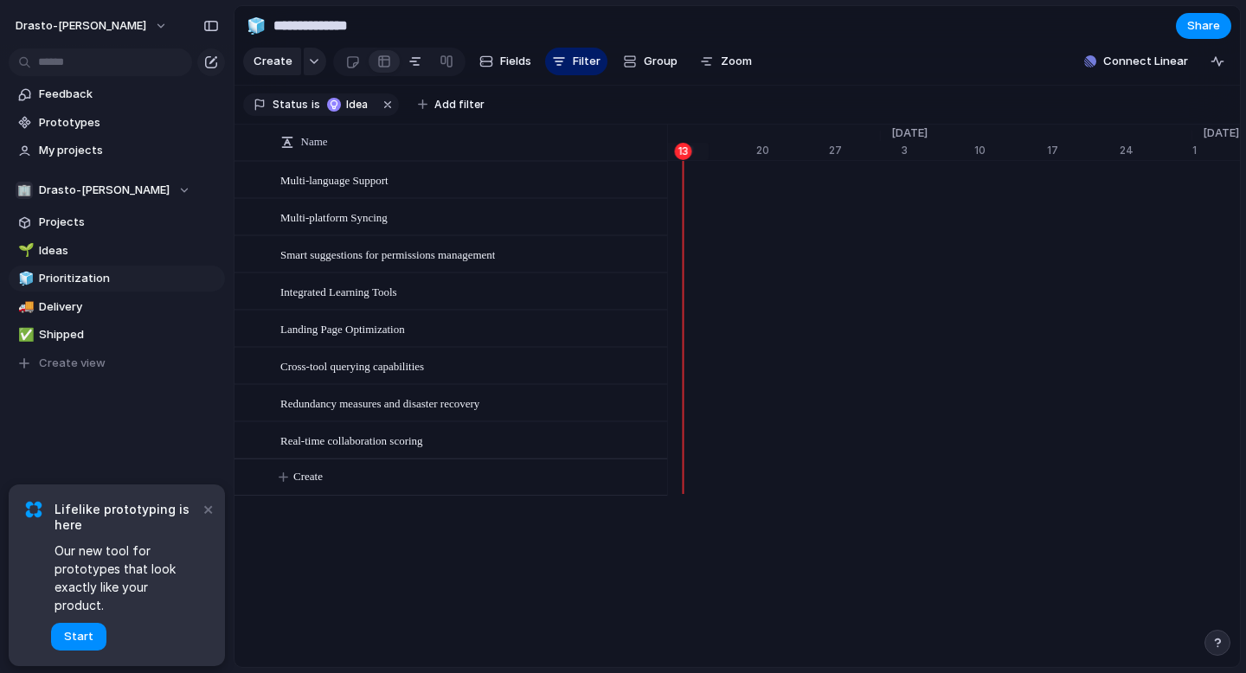
scroll to position [0, 11486]
click at [447, 61] on div at bounding box center [446, 62] width 14 height 28
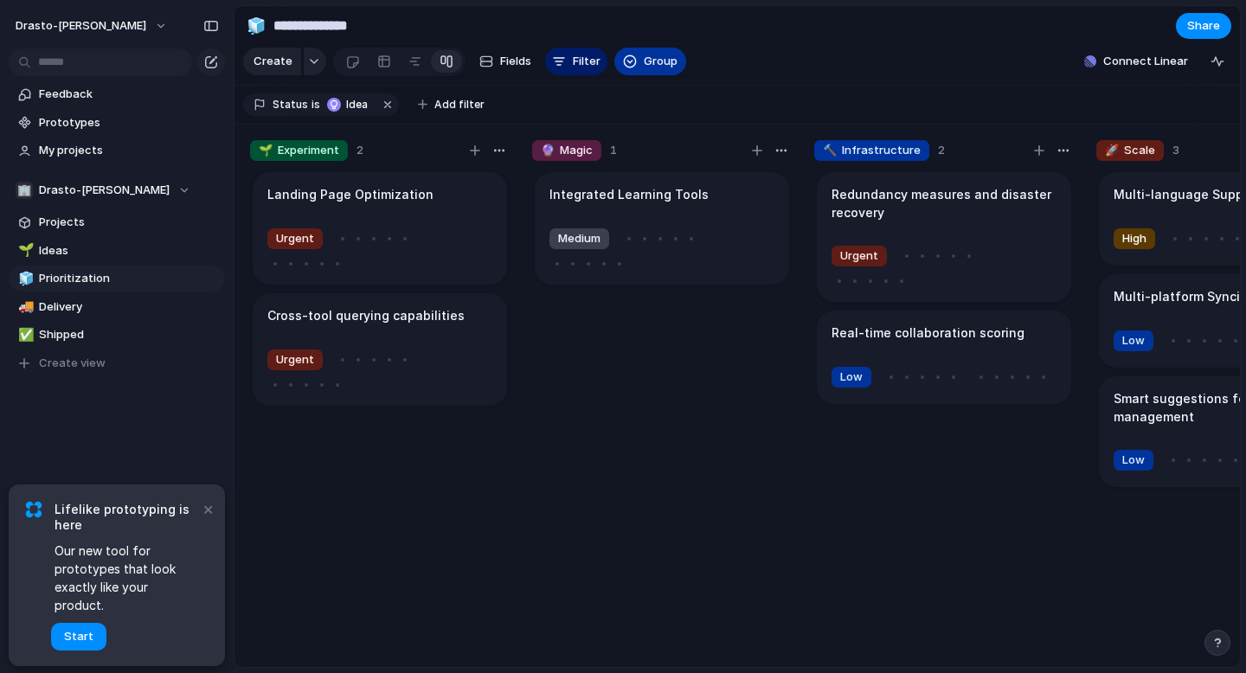
click at [644, 64] on span "Group" at bounding box center [661, 61] width 34 height 17
click at [769, 58] on section "Create Fields Filter Group Zoom Connect Linear" at bounding box center [736, 65] width 1005 height 42
click at [511, 55] on span "Fields" at bounding box center [515, 61] width 31 height 17
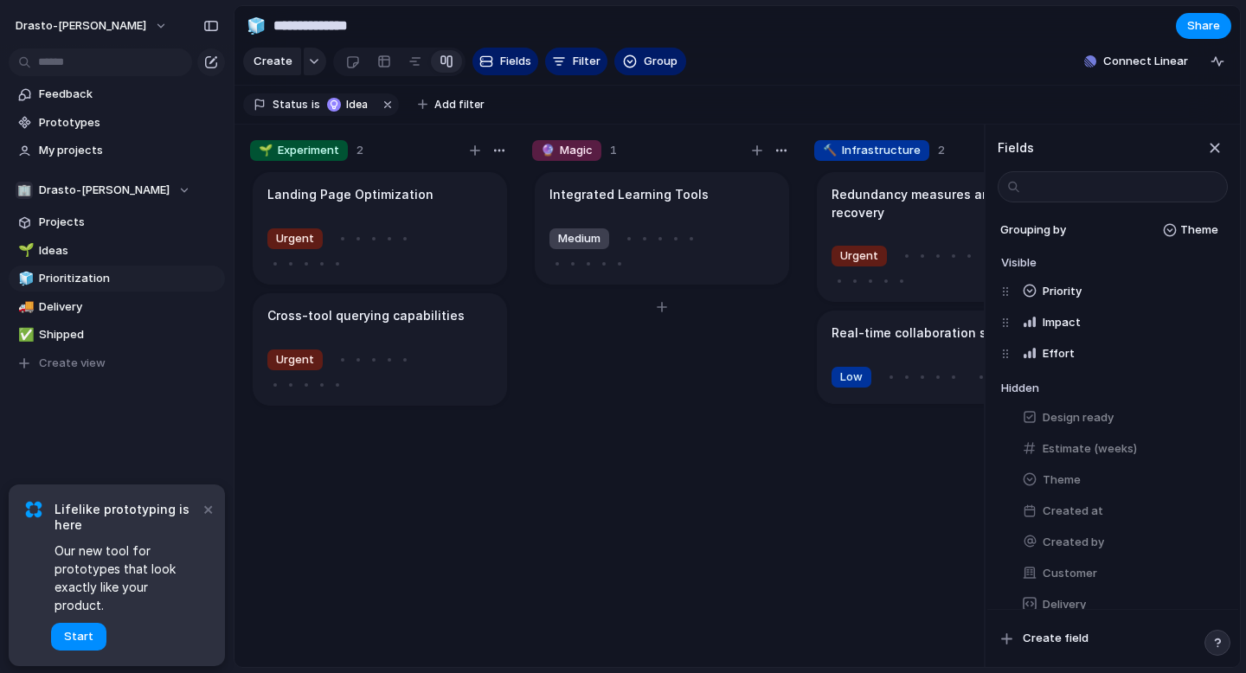
click at [595, 511] on div "Integrated Learning Tools Medium" at bounding box center [662, 427] width 260 height 514
